Goal: Task Accomplishment & Management: Manage account settings

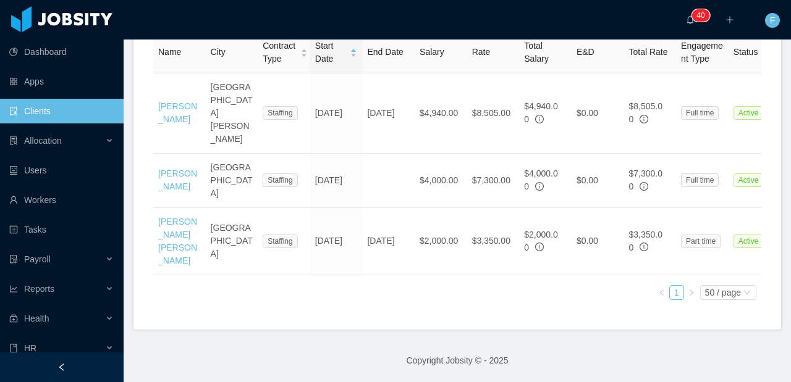
click at [58, 119] on link "Clients" at bounding box center [61, 111] width 104 height 25
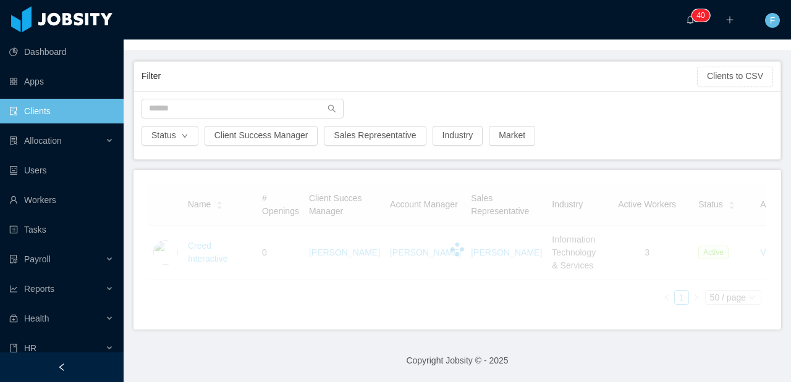
scroll to position [74, 0]
click at [175, 99] on input "text" at bounding box center [242, 109] width 202 height 20
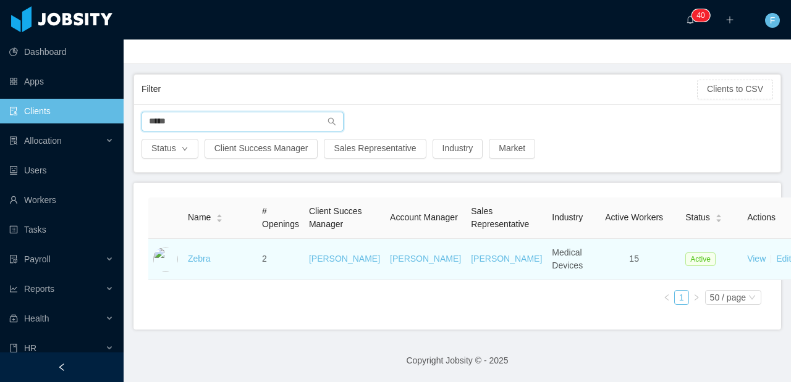
type input "*****"
drag, startPoint x: 193, startPoint y: 263, endPoint x: 200, endPoint y: 257, distance: 8.7
click at [196, 261] on td "Zebra" at bounding box center [220, 259] width 74 height 41
click at [200, 257] on link "Zebra" at bounding box center [199, 259] width 23 height 10
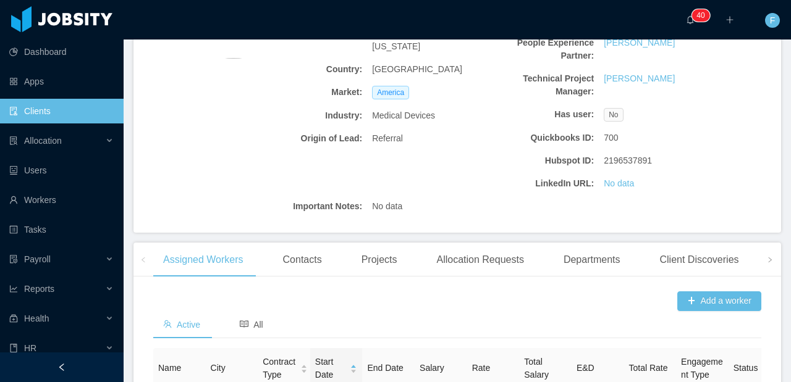
scroll to position [248, 0]
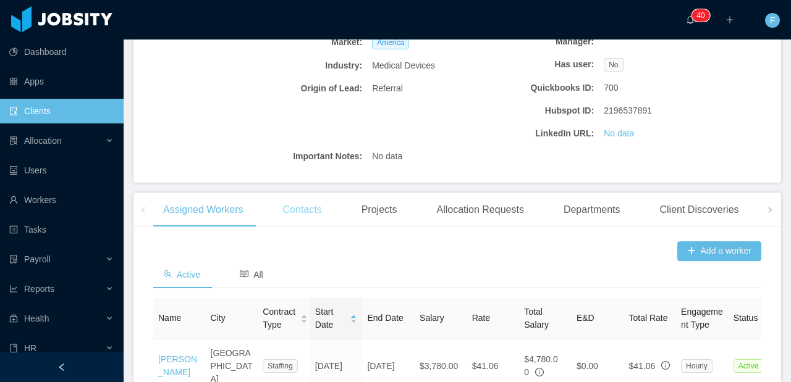
click at [312, 227] on div "Contacts" at bounding box center [302, 210] width 59 height 35
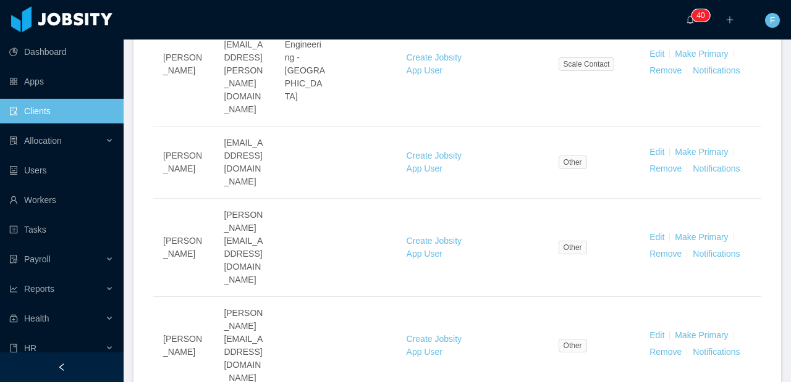
scroll to position [1609, 0]
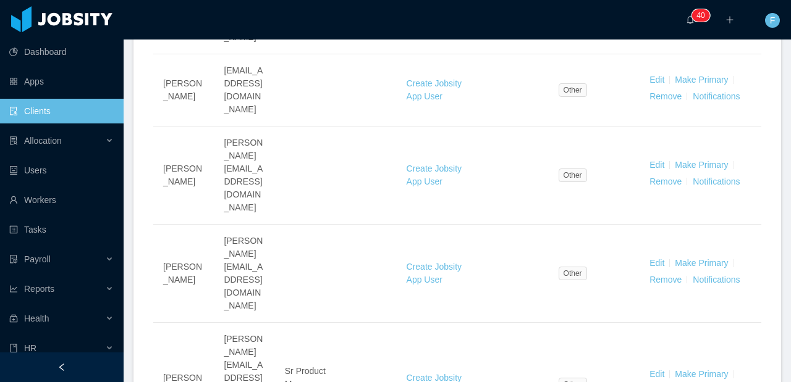
drag, startPoint x: 179, startPoint y: 207, endPoint x: 160, endPoint y: 194, distance: 22.6
drag, startPoint x: 162, startPoint y: 191, endPoint x: 175, endPoint y: 206, distance: 19.7
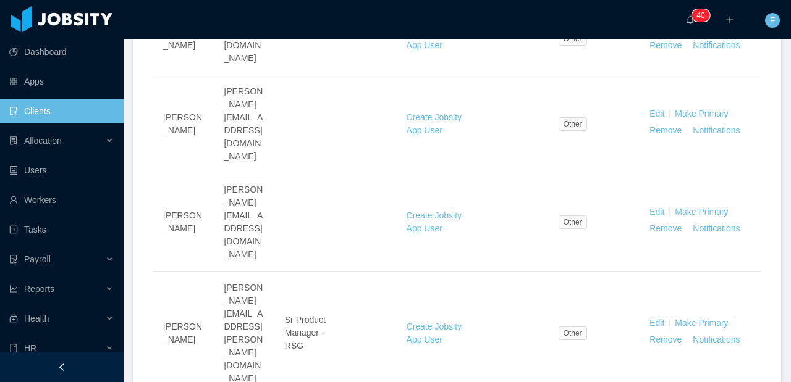
scroll to position [1642, 0]
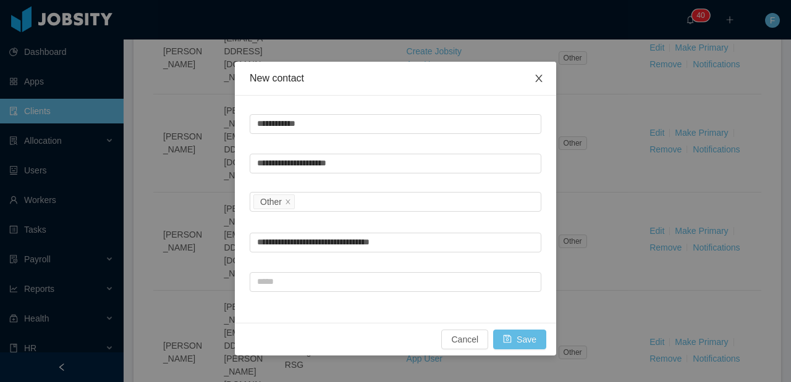
click at [539, 77] on icon "icon: close" at bounding box center [538, 78] width 7 height 7
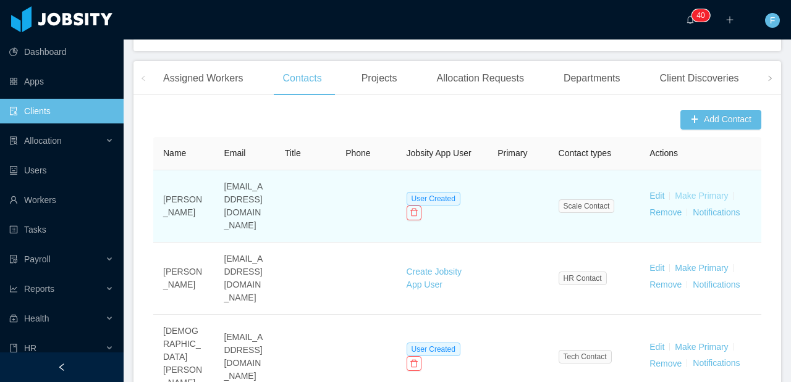
scroll to position [352, 0]
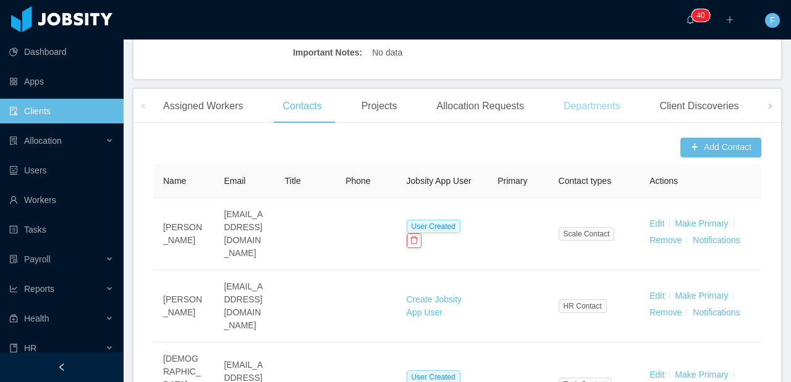
click at [598, 117] on div "Departments" at bounding box center [592, 106] width 77 height 35
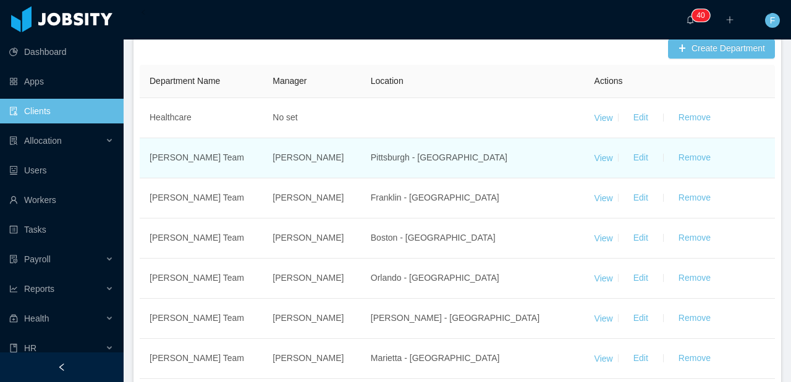
scroll to position [448, 0]
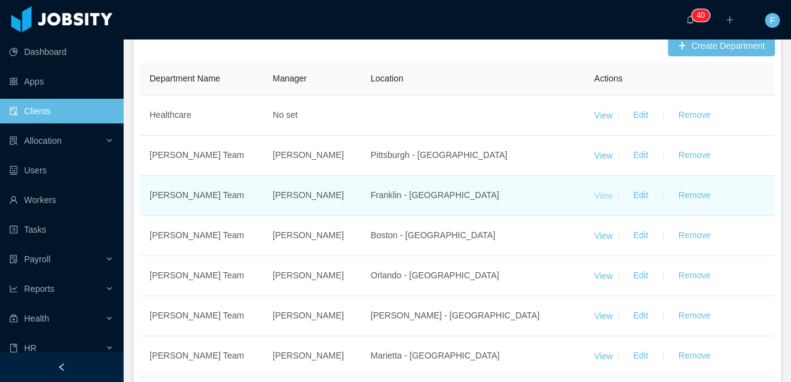
click at [597, 200] on link "View" at bounding box center [603, 195] width 19 height 10
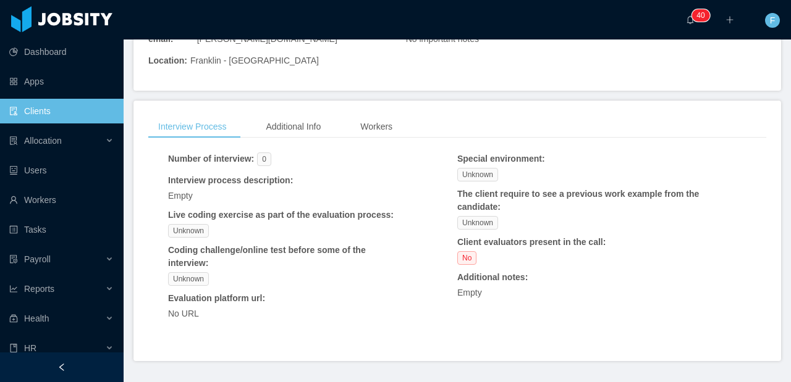
scroll to position [74, 0]
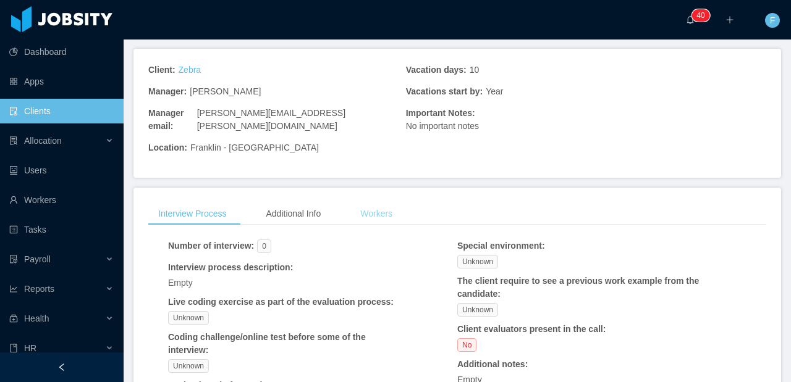
click at [374, 203] on div "Workers" at bounding box center [376, 214] width 52 height 23
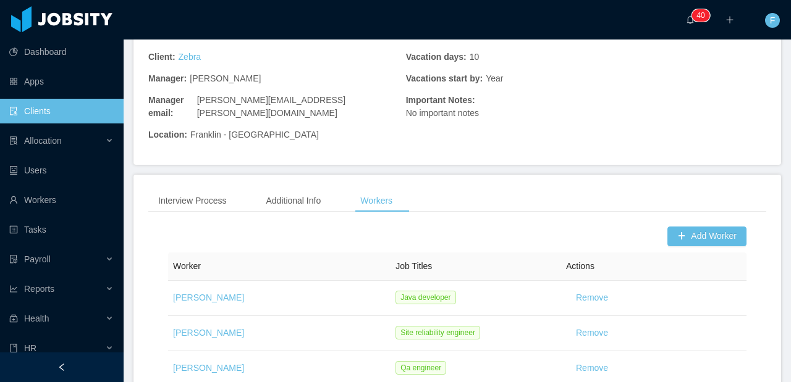
scroll to position [154, 0]
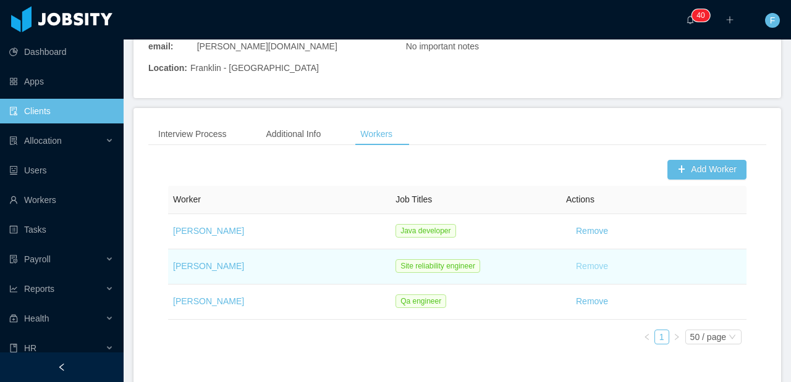
click at [591, 257] on button "Remove" at bounding box center [592, 267] width 52 height 20
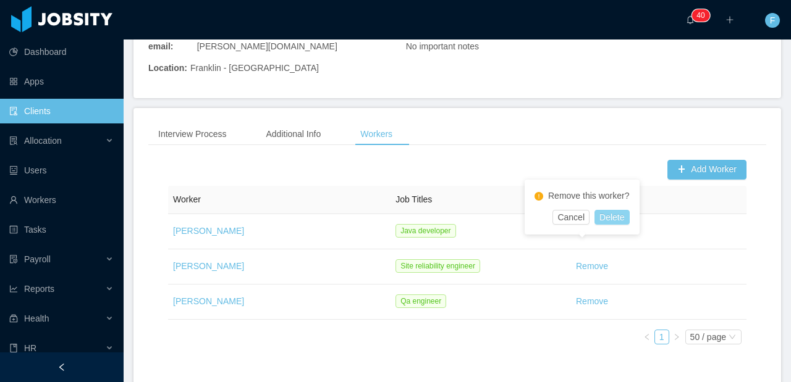
click at [615, 219] on button "Delete" at bounding box center [611, 217] width 35 height 15
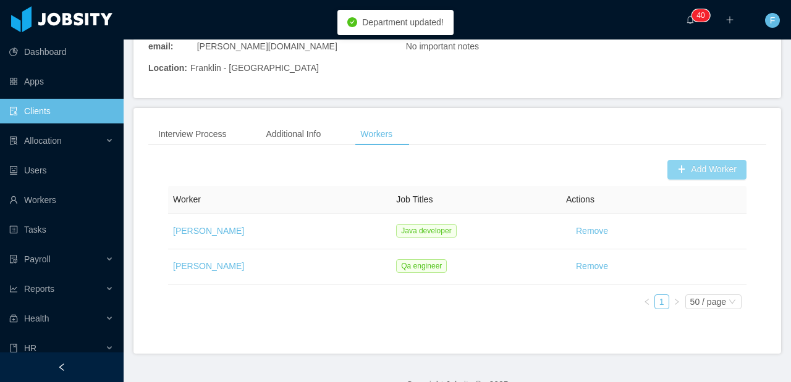
click at [680, 160] on button "Add Worker" at bounding box center [706, 170] width 79 height 20
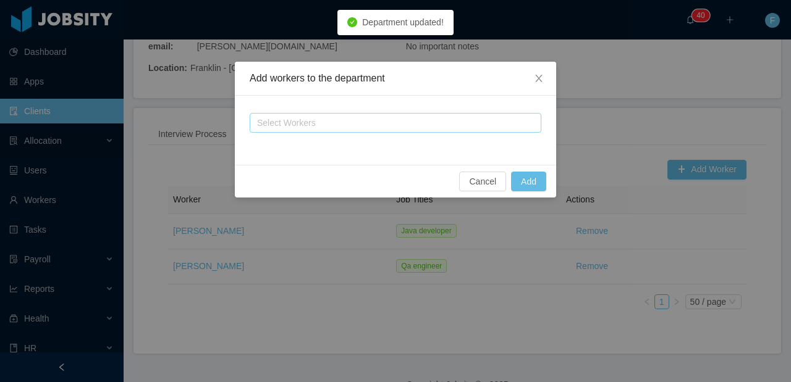
click at [382, 117] on div "Select Workers" at bounding box center [390, 123] width 266 height 12
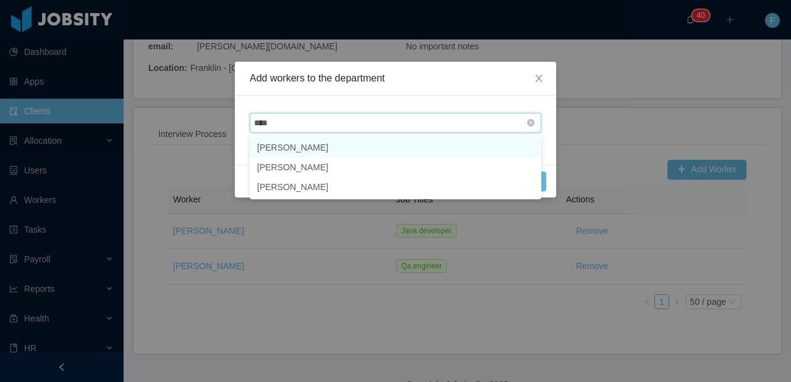
type input "*****"
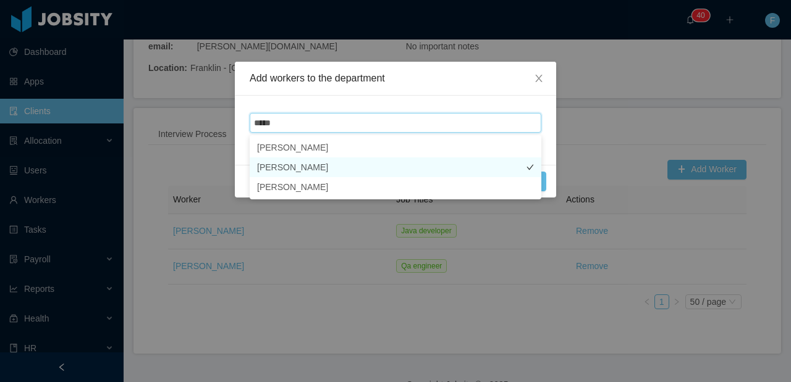
click at [378, 161] on li "[PERSON_NAME]" at bounding box center [396, 168] width 292 height 20
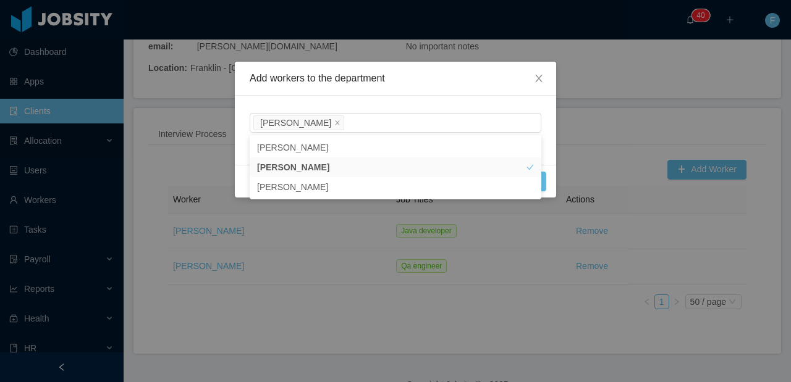
click at [601, 97] on div "Add workers to the department Select Workers [PERSON_NAME] Cancel Add" at bounding box center [395, 191] width 791 height 382
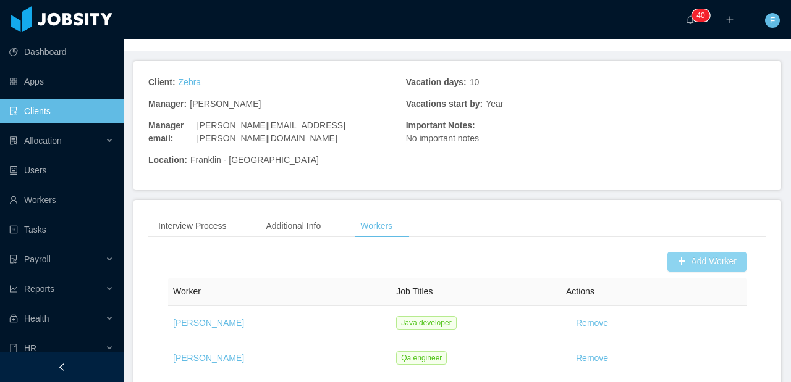
scroll to position [44, 0]
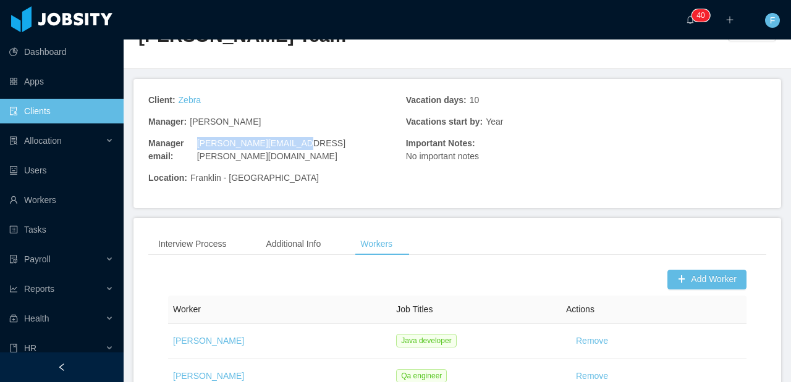
drag, startPoint x: 316, startPoint y: 144, endPoint x: 214, endPoint y: 149, distance: 102.1
click at [214, 149] on div "Manager email : [PERSON_NAME][EMAIL_ADDRESS][PERSON_NAME][DOMAIN_NAME]" at bounding box center [277, 151] width 258 height 28
click at [679, 270] on button "Add Worker" at bounding box center [706, 280] width 79 height 20
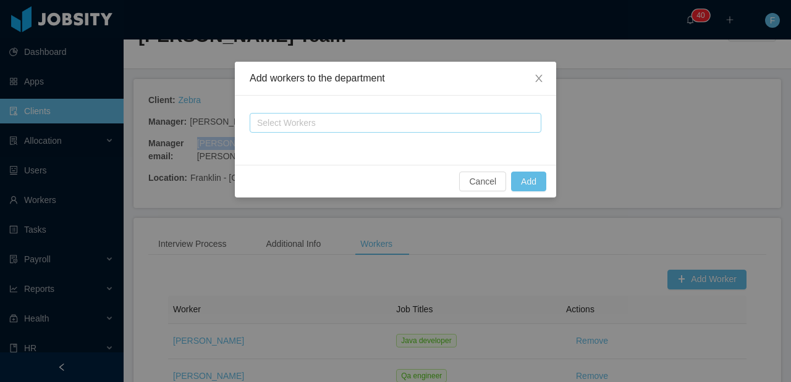
click at [420, 127] on div "Select Workers" at bounding box center [390, 123] width 266 height 12
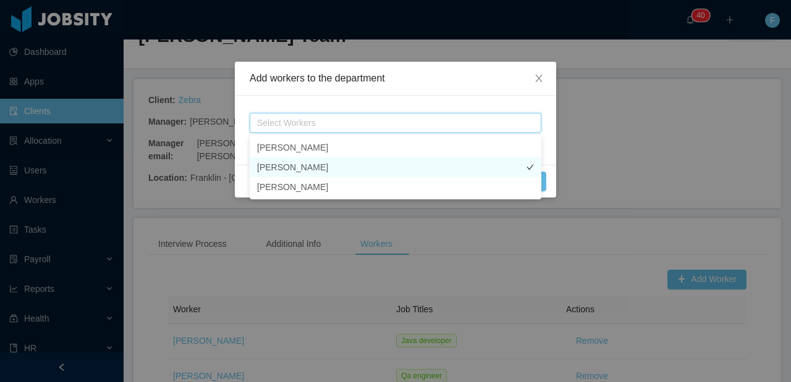
click at [405, 171] on li "[PERSON_NAME]" at bounding box center [396, 168] width 292 height 20
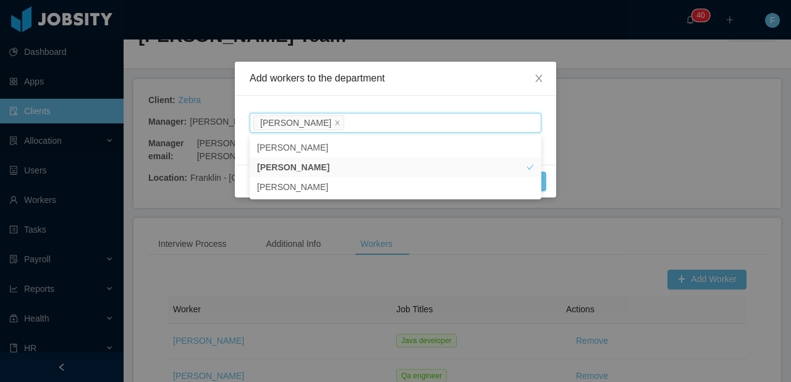
click at [426, 107] on div "Select Workers [PERSON_NAME]" at bounding box center [395, 130] width 321 height 69
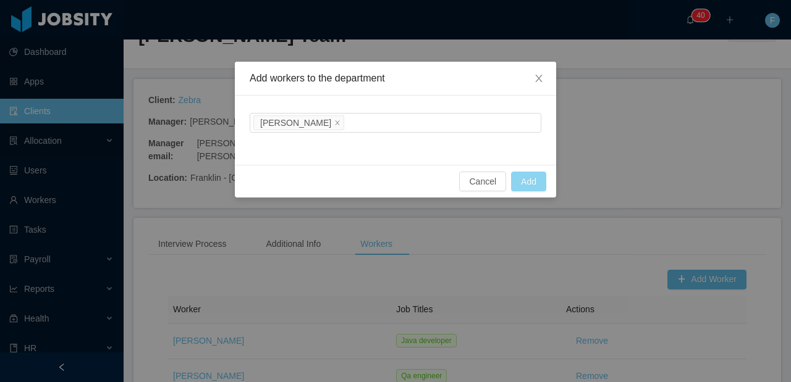
click at [521, 185] on button "Add" at bounding box center [528, 182] width 35 height 20
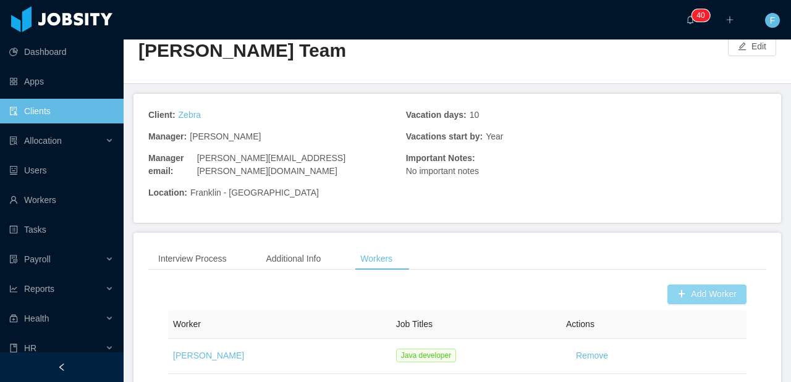
scroll to position [0, 0]
